Goal: Information Seeking & Learning: Learn about a topic

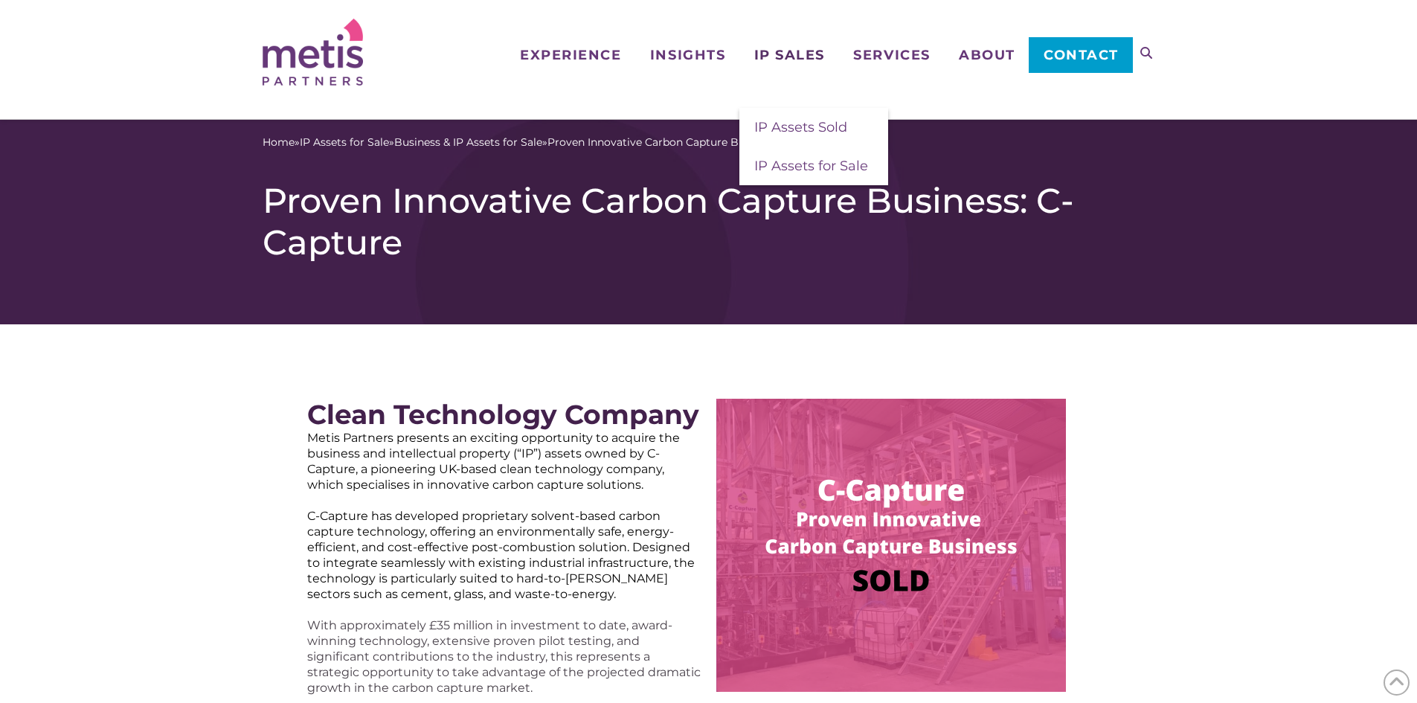
click at [789, 56] on span "IP Sales" at bounding box center [789, 54] width 71 height 13
click at [804, 167] on span "IP Assets for Sale" at bounding box center [811, 166] width 114 height 16
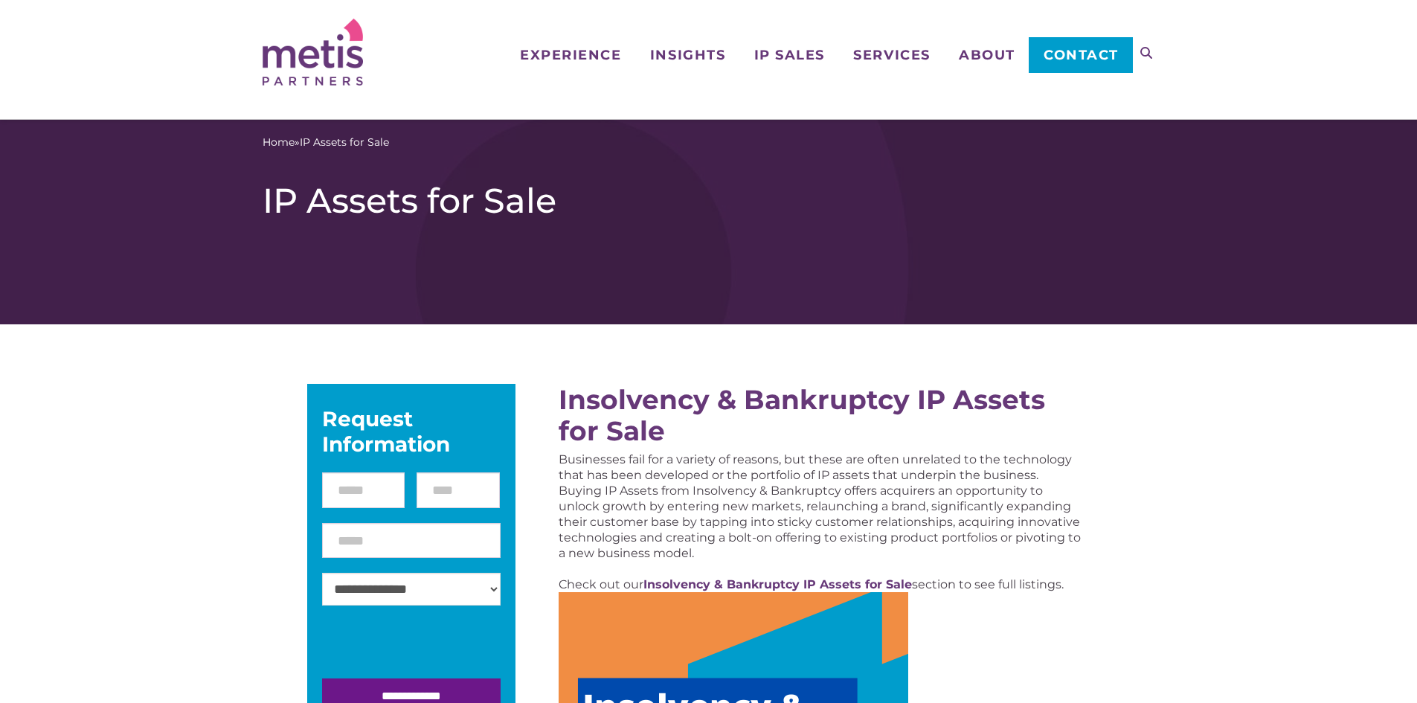
click at [1147, 53] on icon at bounding box center [1147, 53] width 12 height 12
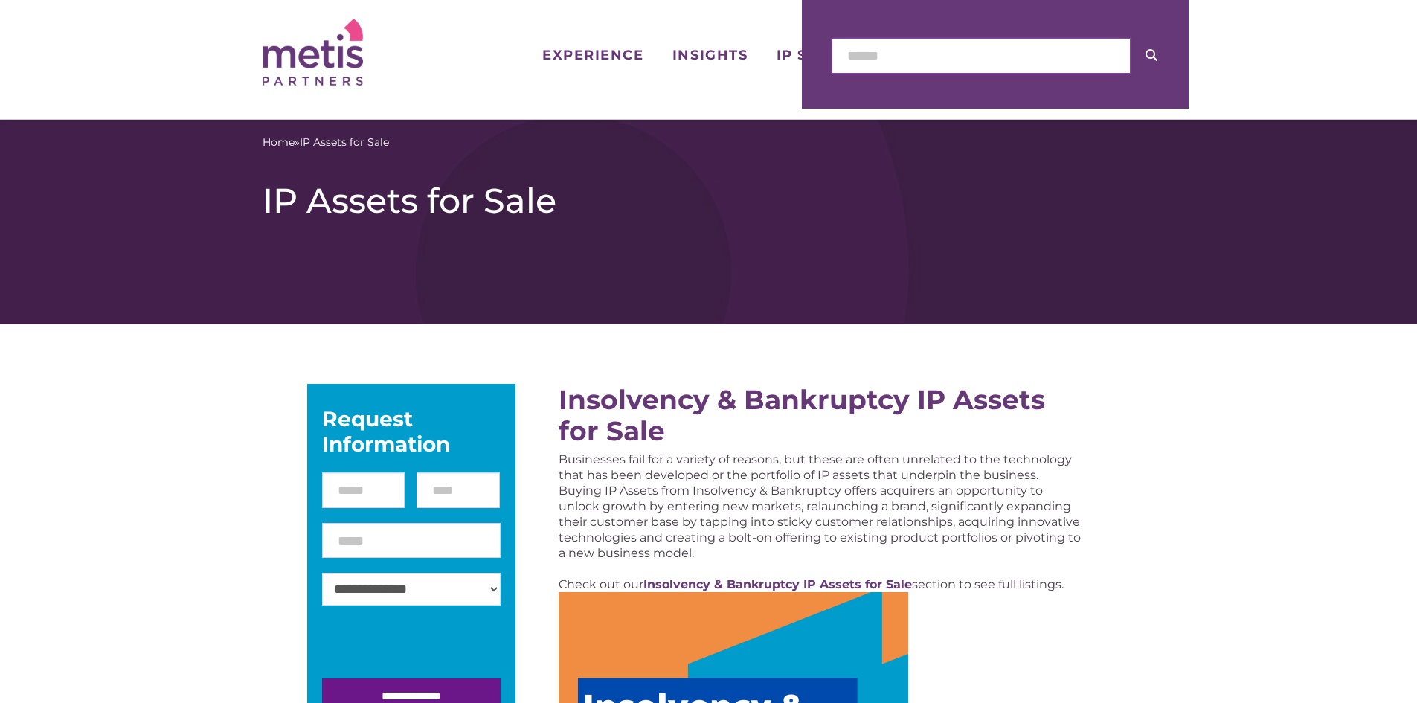
click at [1004, 53] on input "text" at bounding box center [981, 56] width 299 height 36
type input "**********"
click at [1144, 56] on button at bounding box center [1152, 55] width 42 height 35
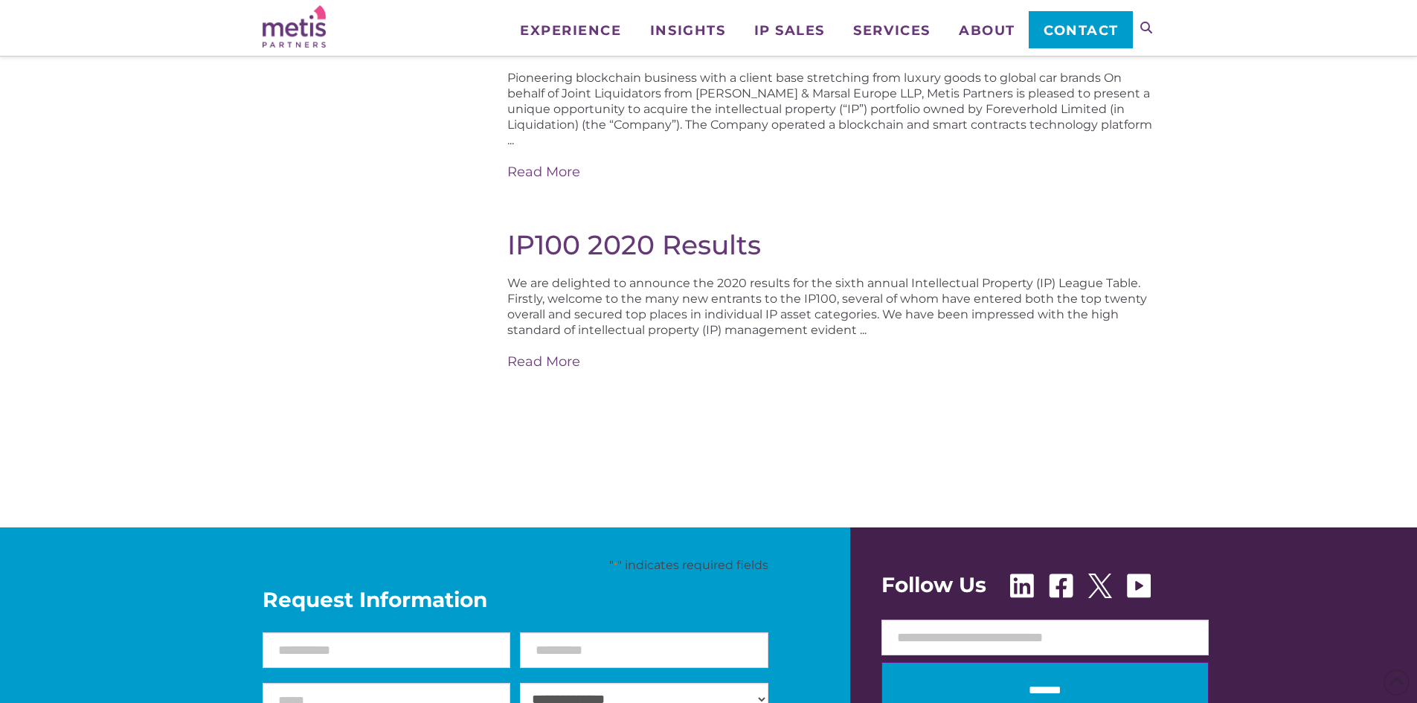
scroll to position [298, 0]
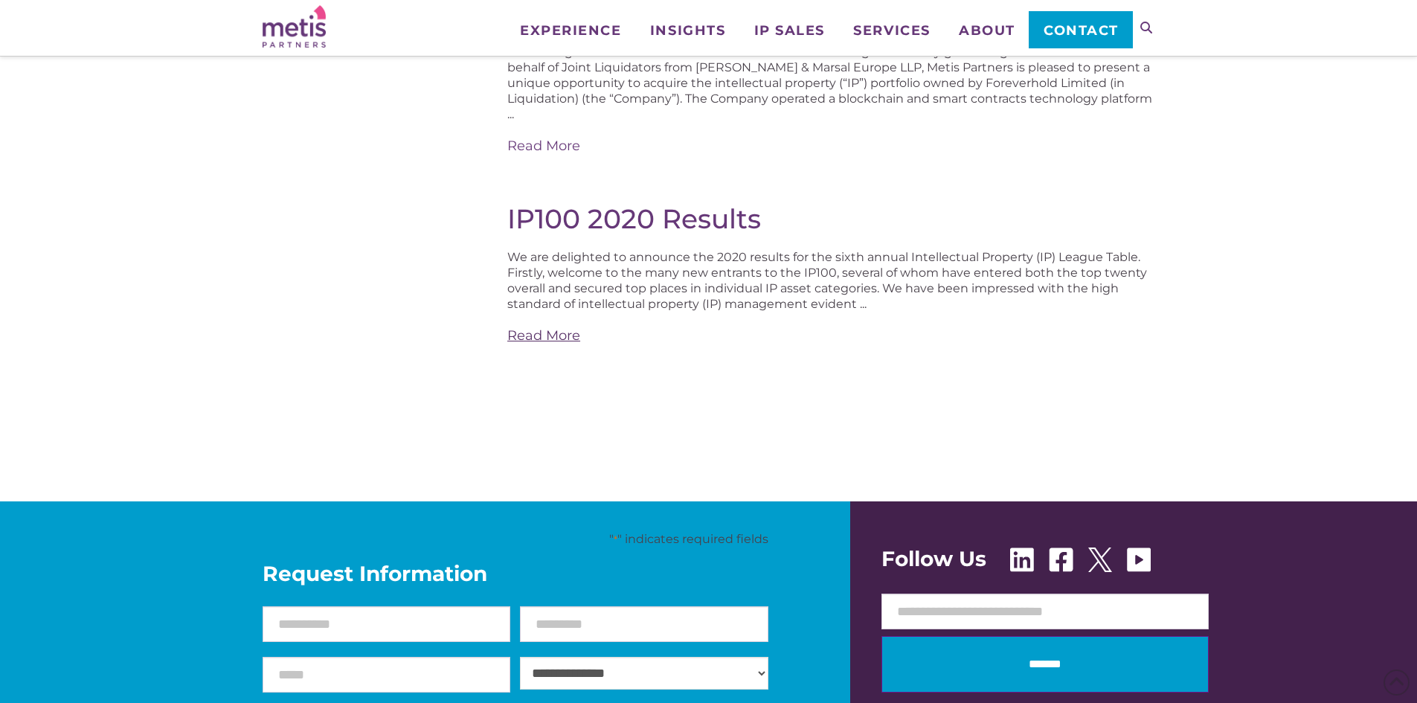
click at [544, 327] on link "Read More" at bounding box center [830, 336] width 647 height 19
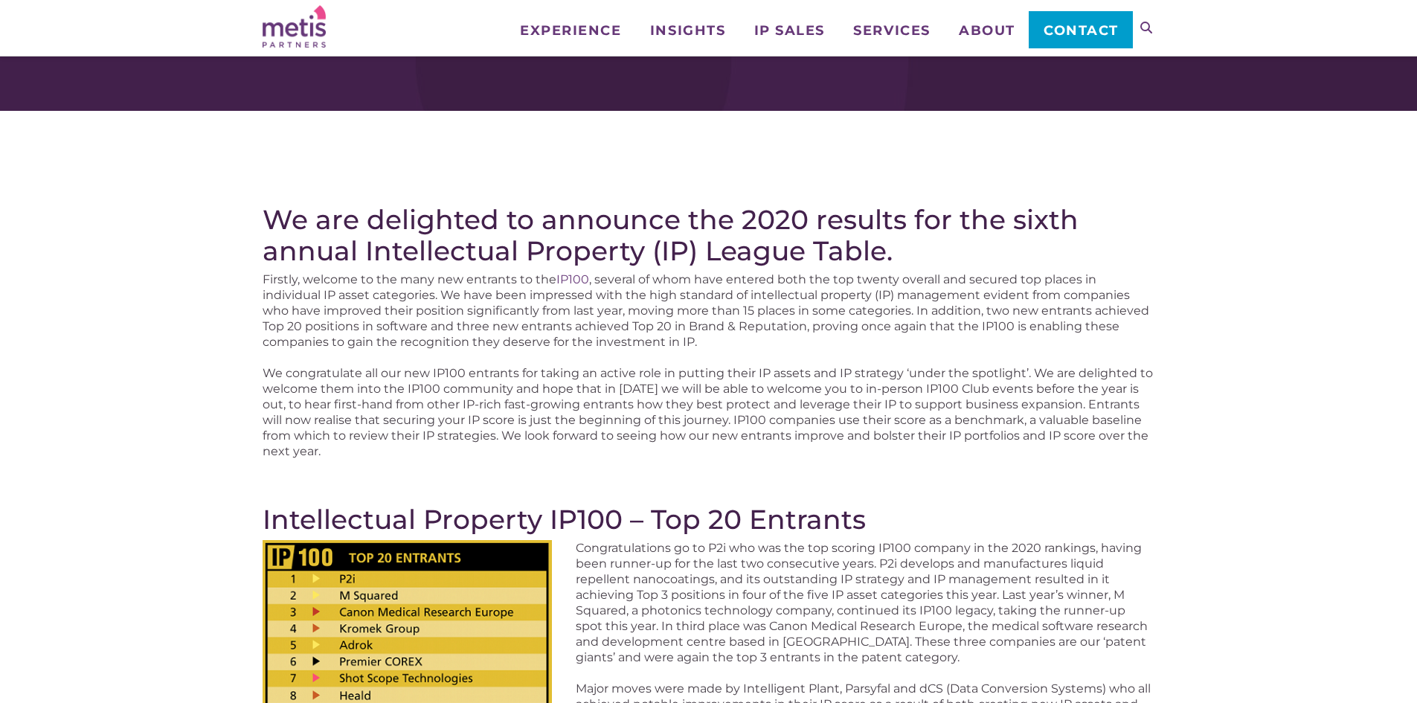
scroll to position [223, 0]
